Goal: Transaction & Acquisition: Purchase product/service

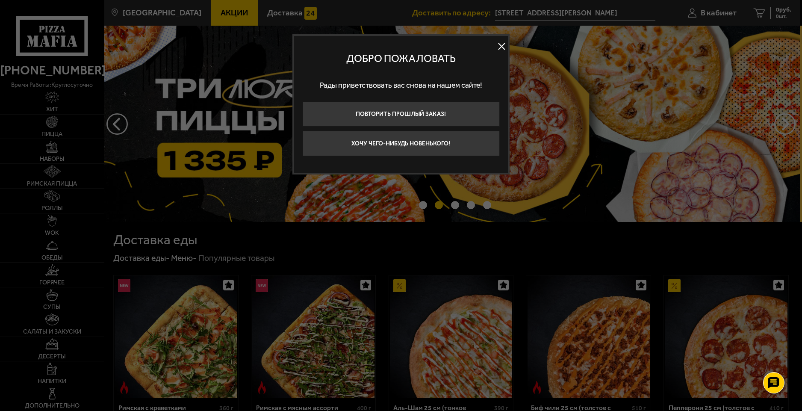
drag, startPoint x: 500, startPoint y: 47, endPoint x: 506, endPoint y: 47, distance: 5.6
click at [501, 47] on button at bounding box center [501, 46] width 13 height 13
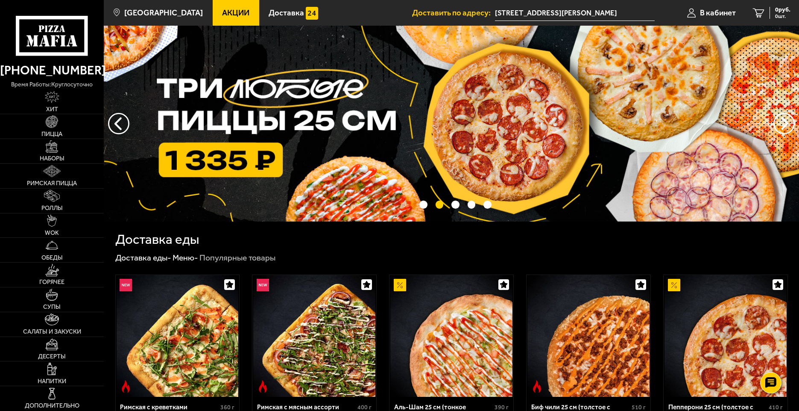
click at [568, 13] on input "[STREET_ADDRESS][PERSON_NAME]" at bounding box center [575, 13] width 160 height 16
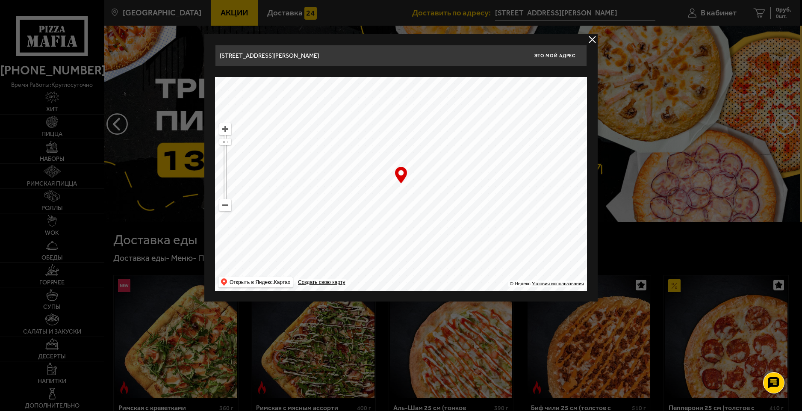
click at [226, 128] on ymaps at bounding box center [225, 128] width 11 height 11
drag, startPoint x: 426, startPoint y: 186, endPoint x: 426, endPoint y: 194, distance: 7.7
click at [426, 194] on ymaps at bounding box center [401, 184] width 372 height 214
click at [555, 53] on span "Это мой адрес" at bounding box center [554, 56] width 41 height 6
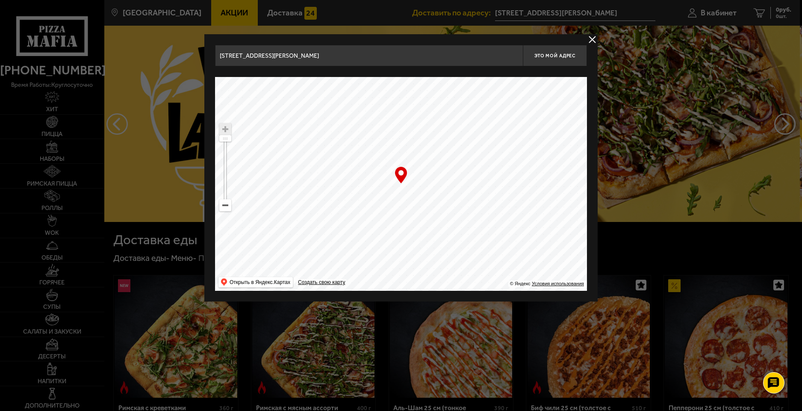
type input "улица Демьяна Бедного, 30к1"
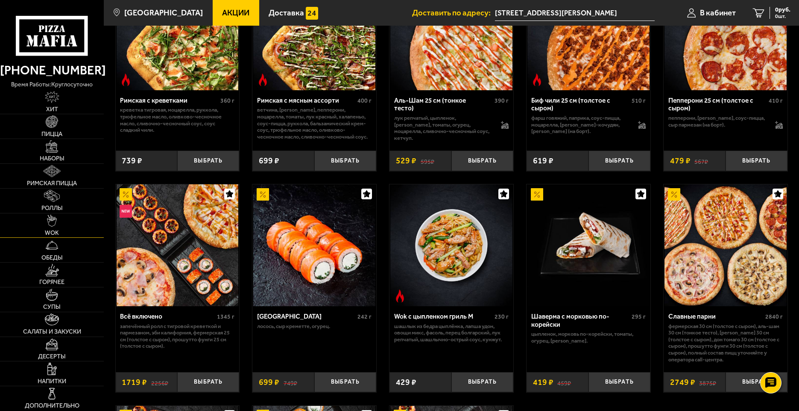
scroll to position [299, 0]
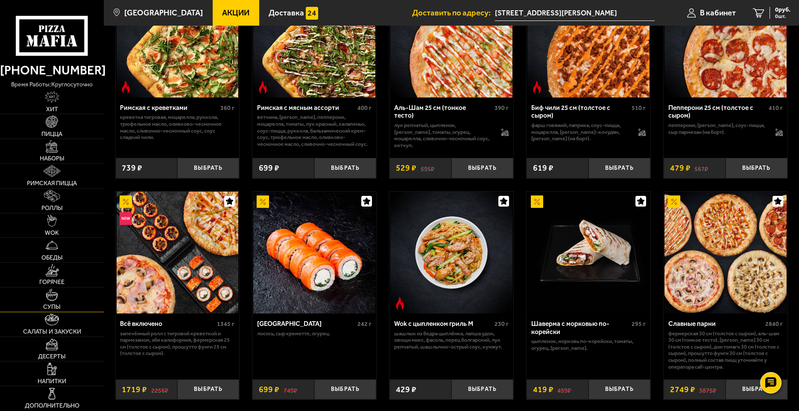
click at [60, 300] on link "Супы" at bounding box center [52, 299] width 104 height 24
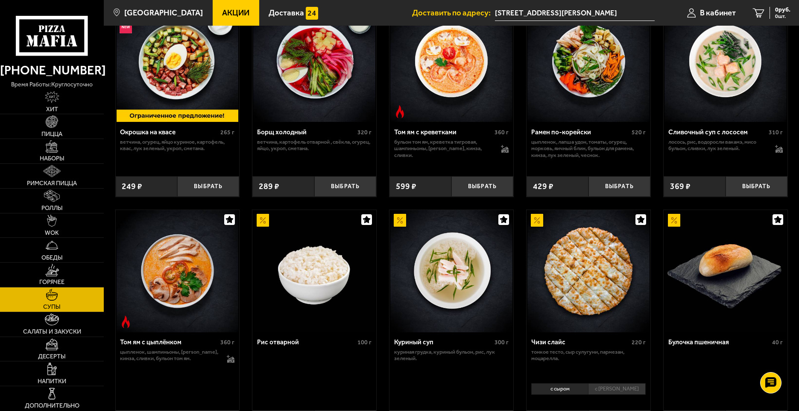
scroll to position [151, 0]
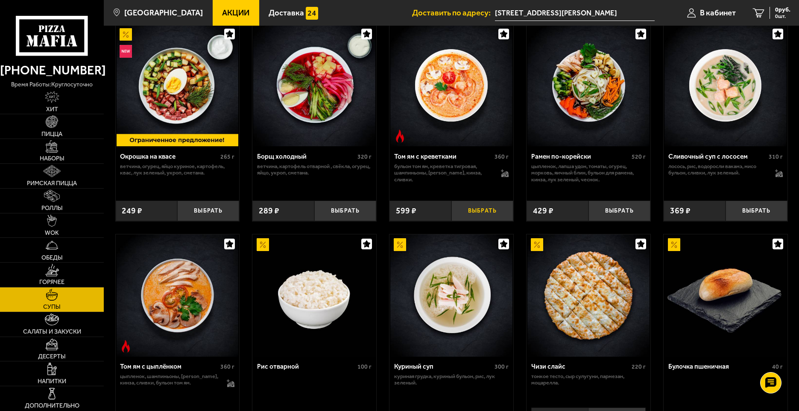
click at [479, 211] on button "Выбрать" at bounding box center [483, 210] width 62 height 21
click at [54, 272] on img at bounding box center [52, 270] width 14 height 12
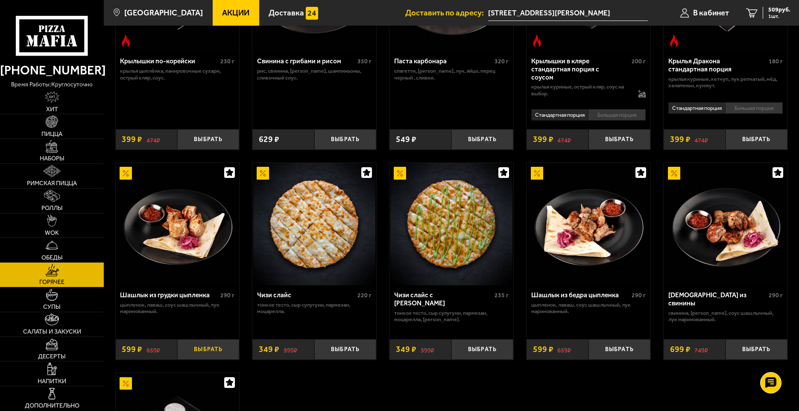
scroll to position [470, 0]
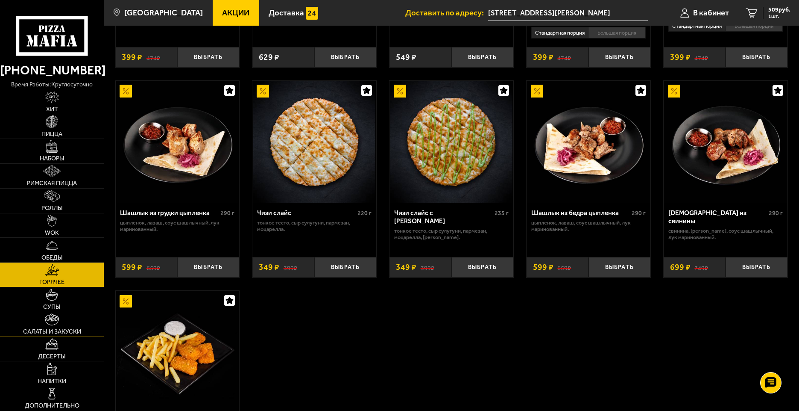
click at [56, 321] on img at bounding box center [52, 319] width 14 height 12
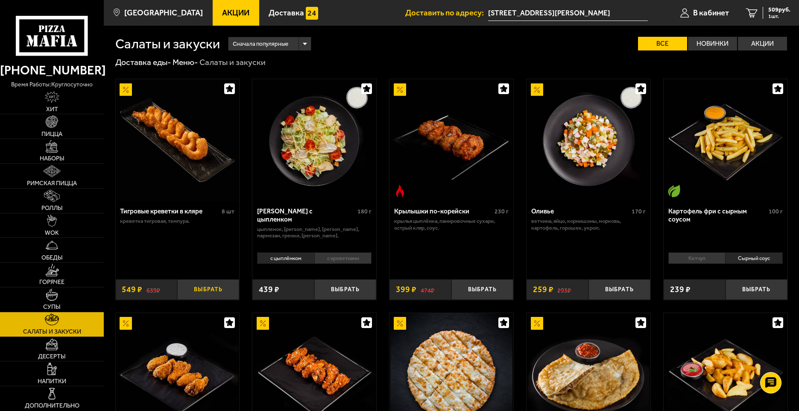
click at [206, 288] on button "Выбрать" at bounding box center [208, 289] width 62 height 21
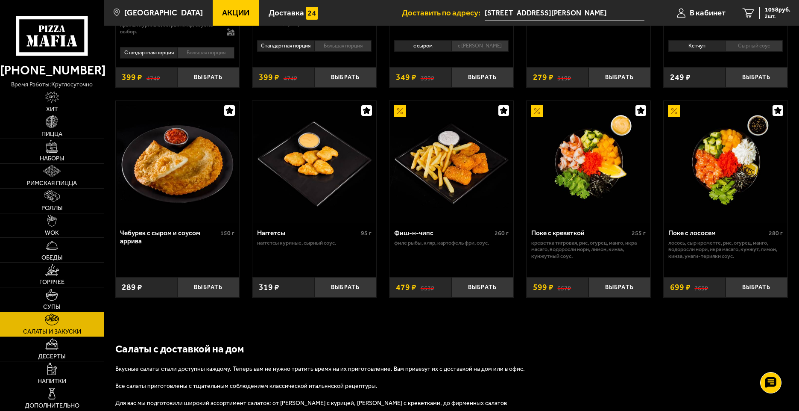
scroll to position [470, 0]
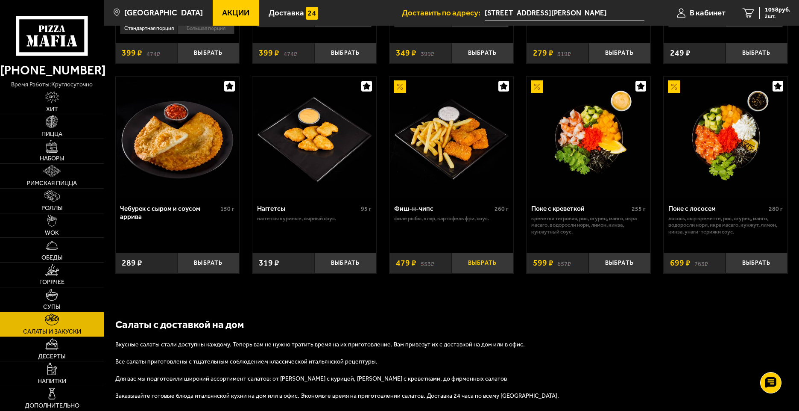
click at [479, 265] on button "Выбрать" at bounding box center [483, 263] width 62 height 21
click at [775, 12] on span "1537 руб." at bounding box center [778, 10] width 26 height 6
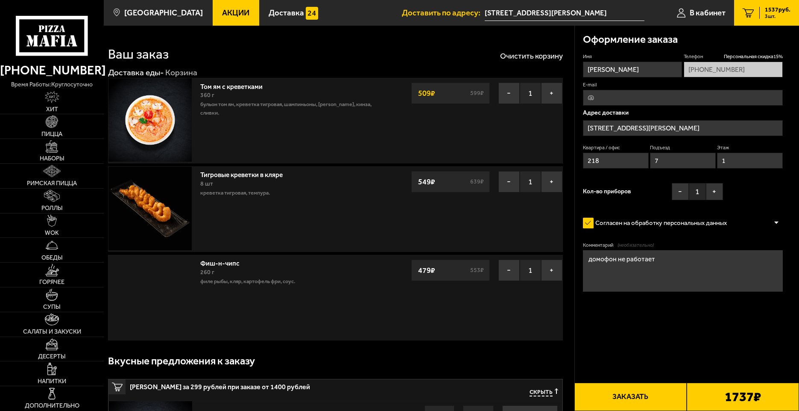
type input "улица Демьяна Бедного, 30к1"
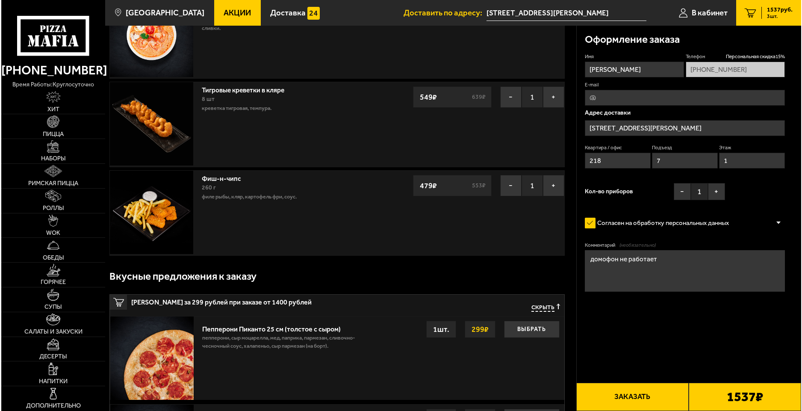
scroll to position [85, 0]
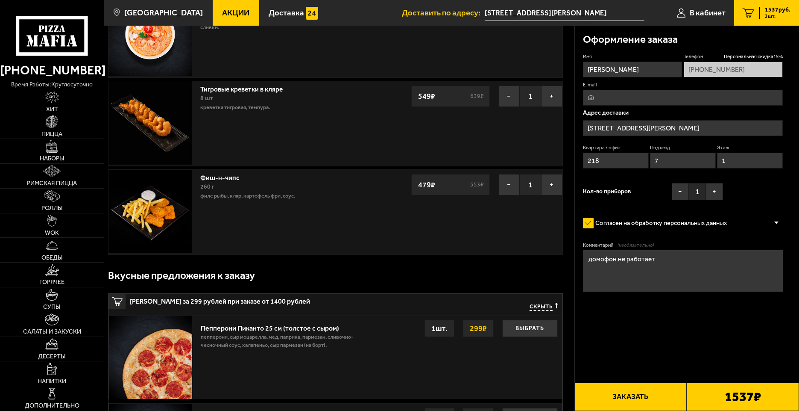
click at [642, 397] on button "Заказать" at bounding box center [631, 396] width 112 height 28
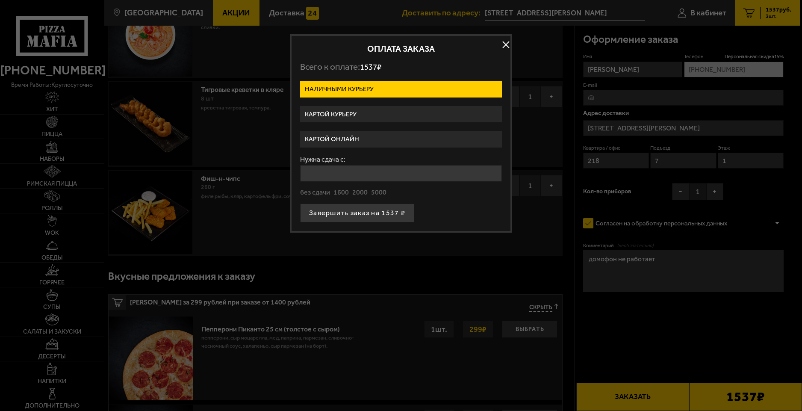
click at [369, 113] on label "Картой курьеру" at bounding box center [401, 114] width 202 height 17
click at [0, 0] on input "Картой курьеру" at bounding box center [0, 0] width 0 height 0
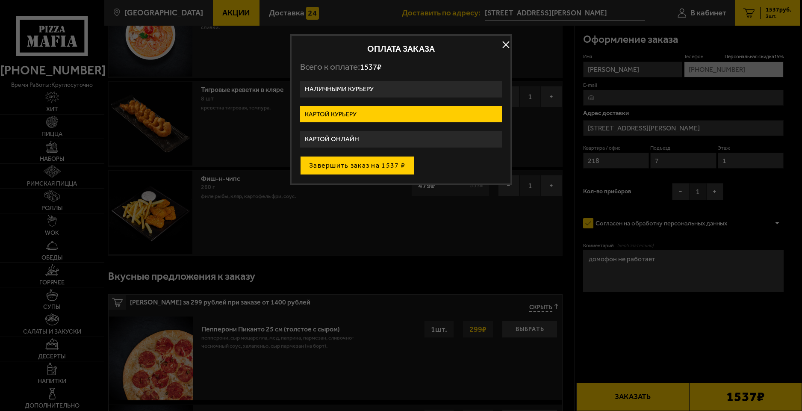
click at [367, 164] on button "Завершить заказ на 1537 ₽" at bounding box center [357, 165] width 114 height 19
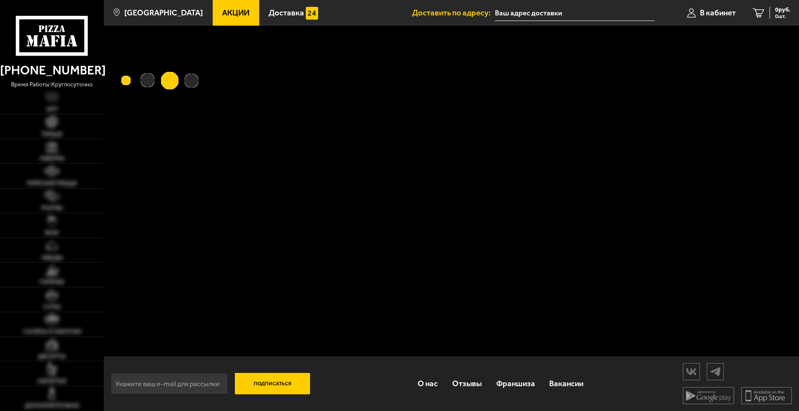
type input "[STREET_ADDRESS][PERSON_NAME]"
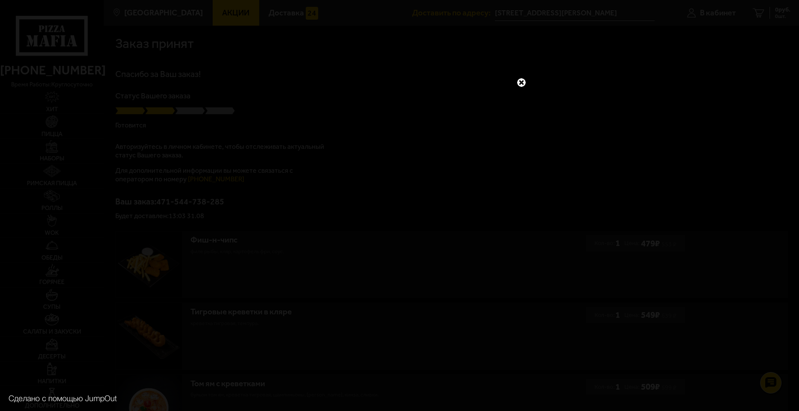
click at [520, 81] on link at bounding box center [521, 82] width 11 height 11
